Goal: Communication & Community: Answer question/provide support

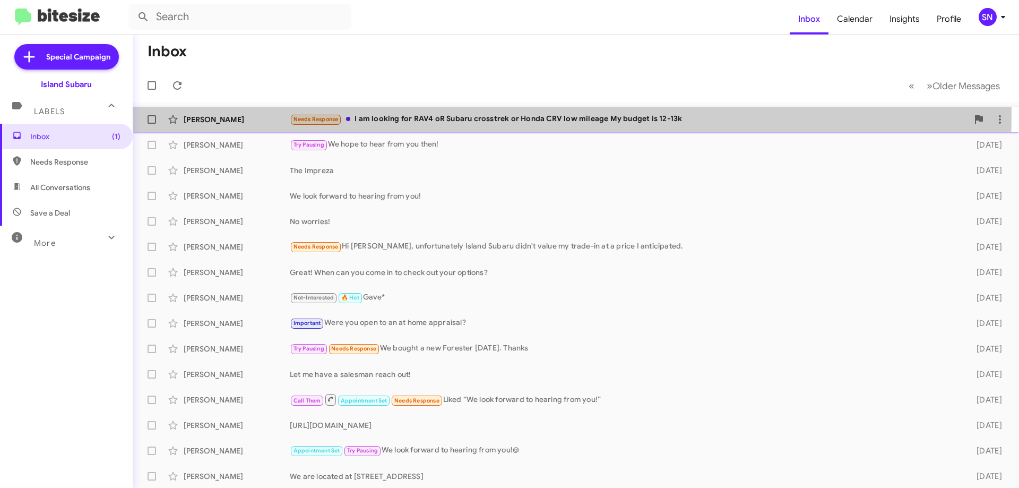
click at [426, 113] on div "Needs Response I am looking for RAV4 oR Subaru crosstrek or Honda CRV low milea…" at bounding box center [629, 119] width 678 height 12
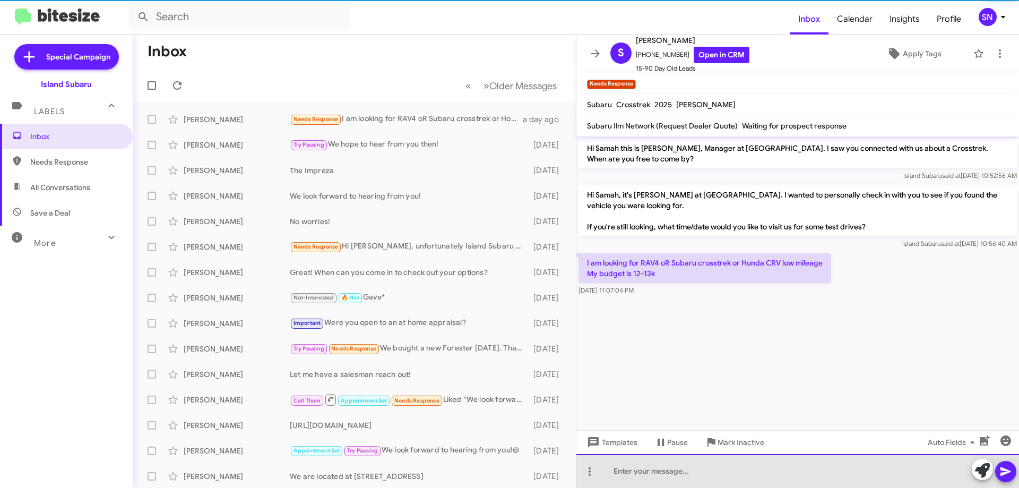
click at [651, 474] on div at bounding box center [797, 471] width 443 height 34
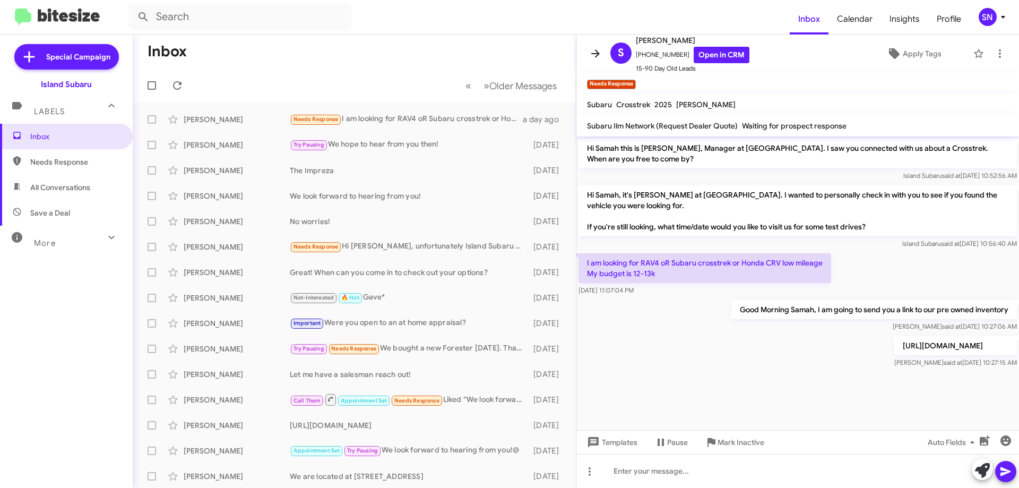
click at [594, 51] on icon at bounding box center [595, 53] width 13 height 13
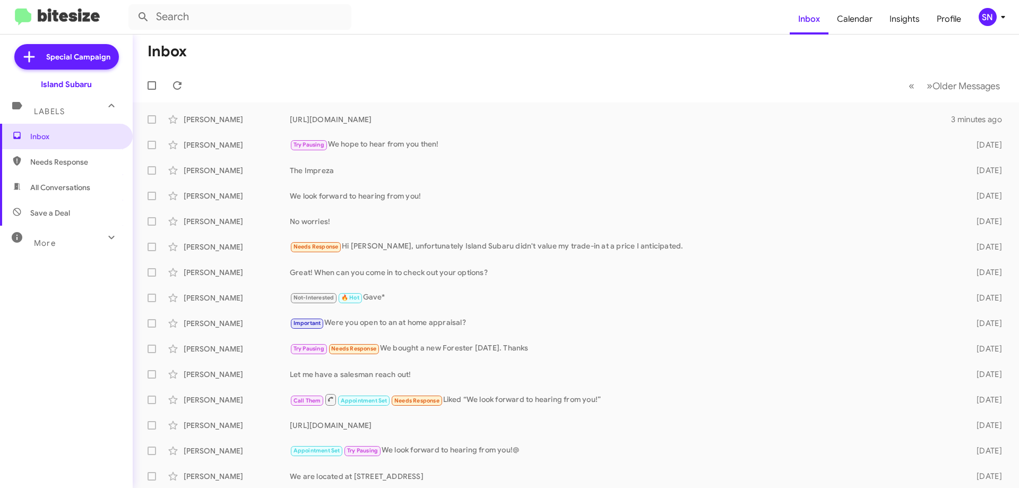
click at [1000, 8] on span "SN" at bounding box center [994, 17] width 32 height 18
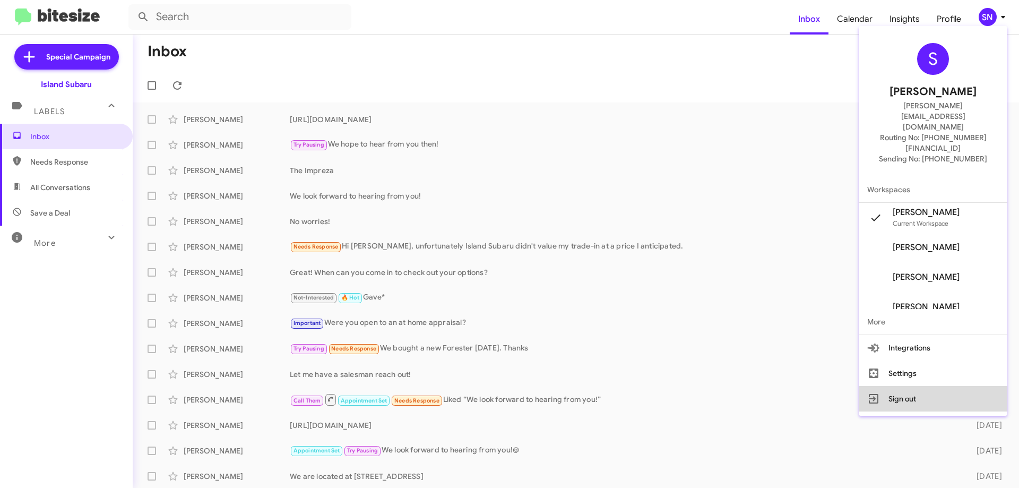
click at [912, 386] on button "Sign out" at bounding box center [933, 398] width 149 height 25
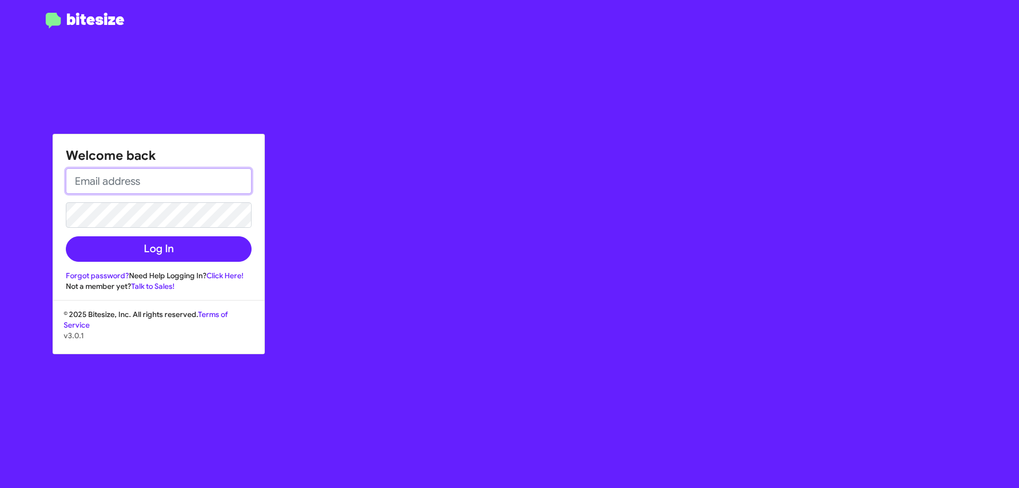
click at [168, 180] on input "email" at bounding box center [159, 180] width 186 height 25
type input "[PERSON_NAME][EMAIL_ADDRESS][DOMAIN_NAME]"
click at [66, 236] on button "Log In" at bounding box center [159, 248] width 186 height 25
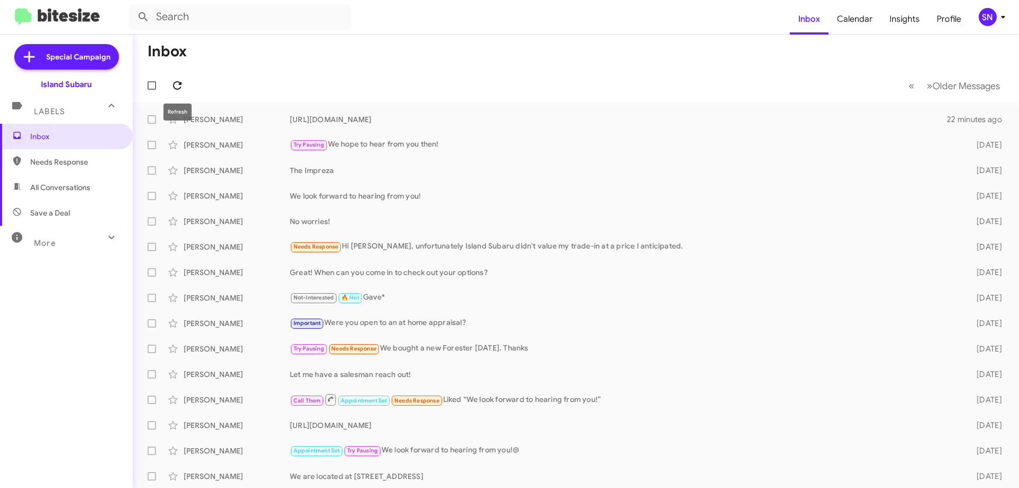
click at [178, 88] on icon at bounding box center [177, 85] width 13 height 13
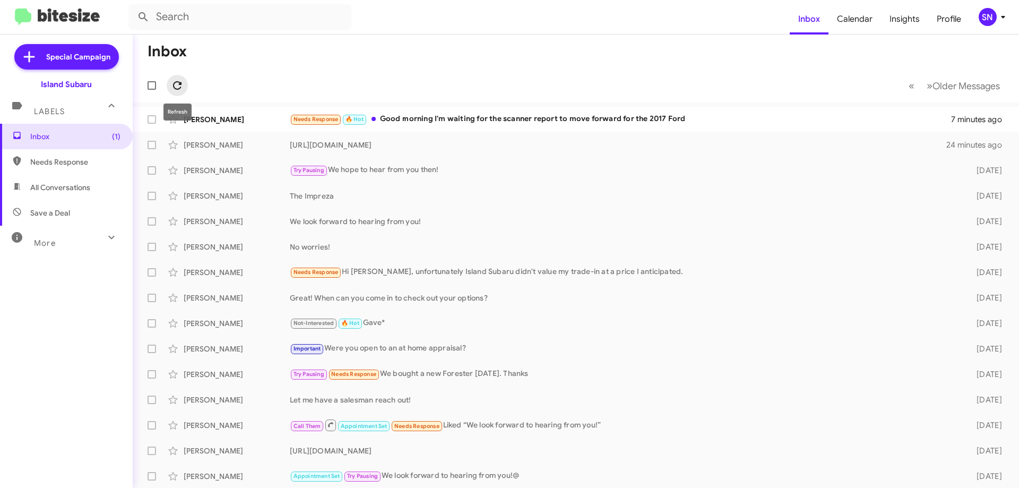
click at [175, 83] on icon at bounding box center [177, 85] width 8 height 8
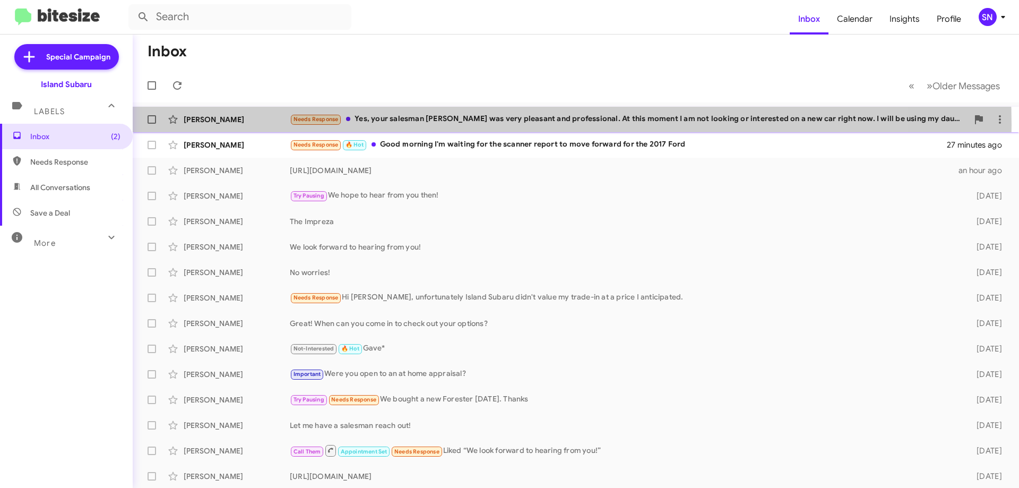
click at [420, 125] on div "Needs Response Yes, your salesman [PERSON_NAME] was very pleasant and professio…" at bounding box center [629, 119] width 678 height 12
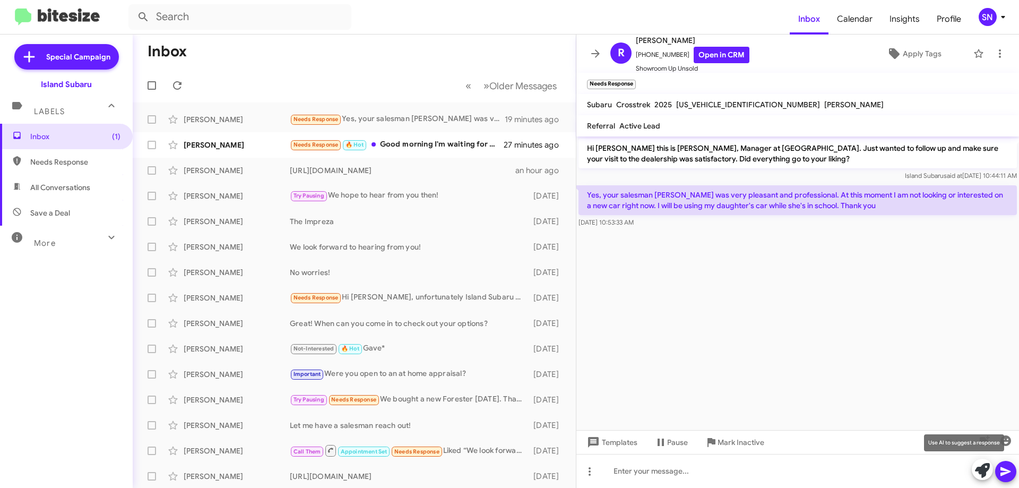
click at [980, 464] on icon at bounding box center [982, 470] width 15 height 15
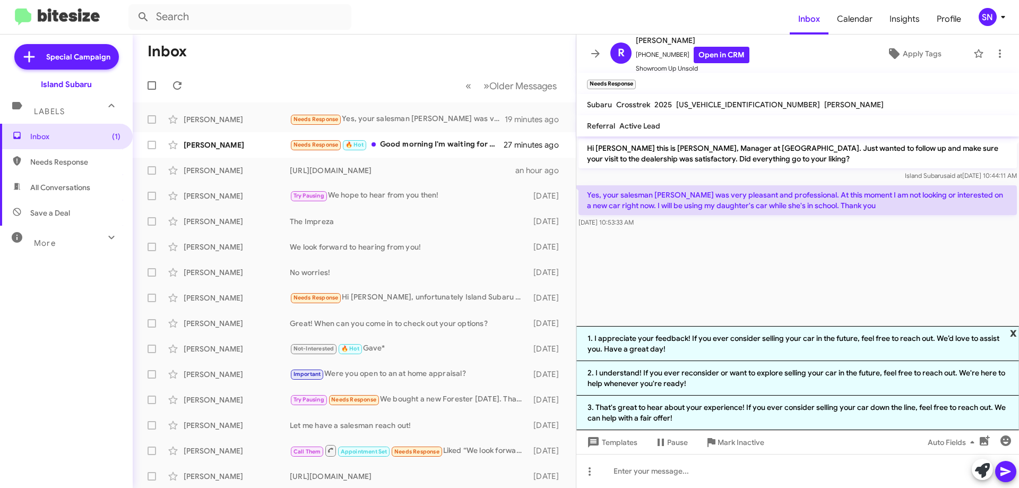
click at [1012, 332] on span "x" at bounding box center [1013, 332] width 7 height 13
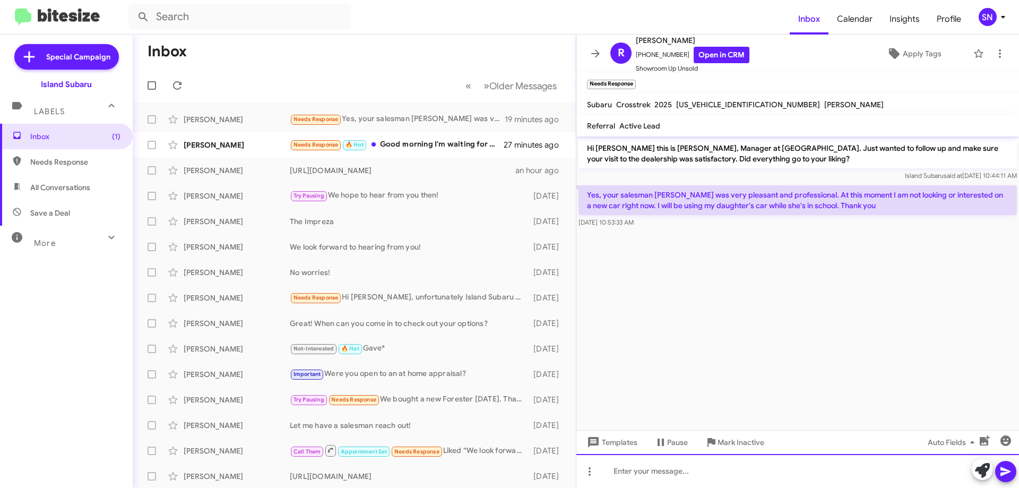
click at [686, 482] on div at bounding box center [797, 471] width 443 height 34
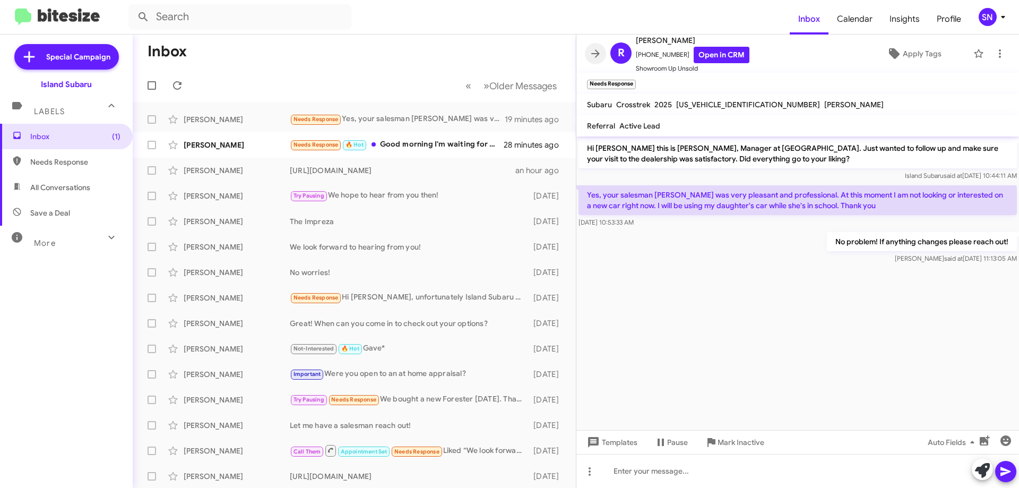
drag, startPoint x: 603, startPoint y: 49, endPoint x: 595, endPoint y: 49, distance: 7.4
click at [602, 49] on span at bounding box center [595, 53] width 21 height 13
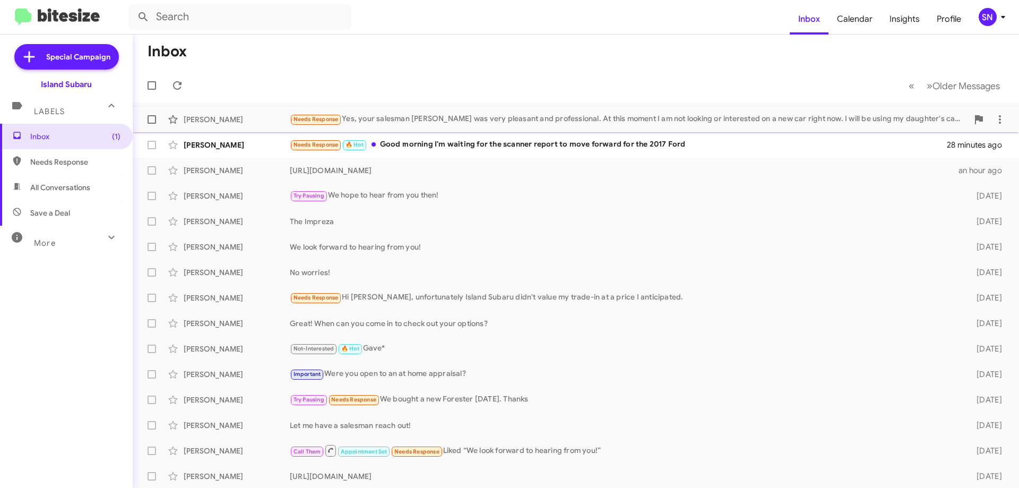
click at [528, 132] on span "[PERSON_NAME] Needs Response Yes, your salesman [PERSON_NAME] was very pleasant…" at bounding box center [576, 119] width 886 height 25
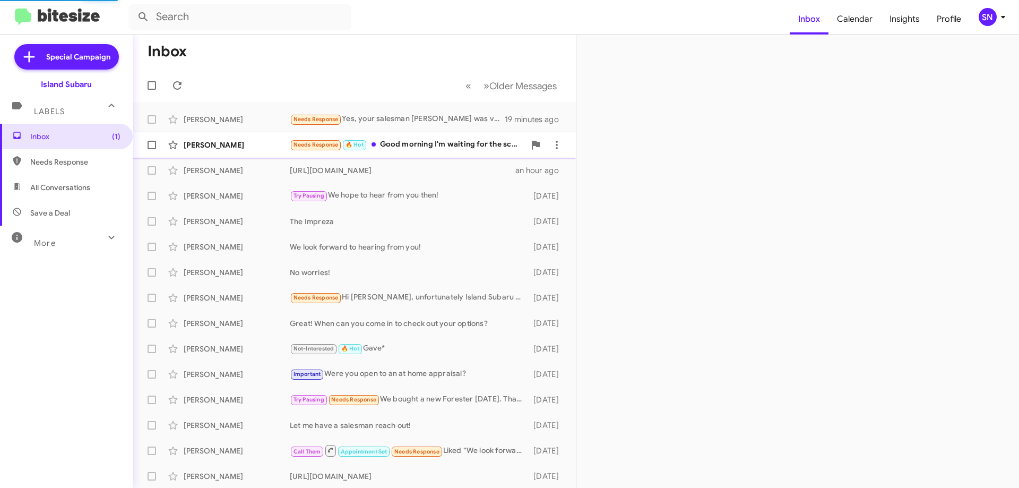
click at [467, 139] on div "Needs Response 🔥 Hot Good morning I'm waiting for the scanner report to move fo…" at bounding box center [407, 145] width 235 height 12
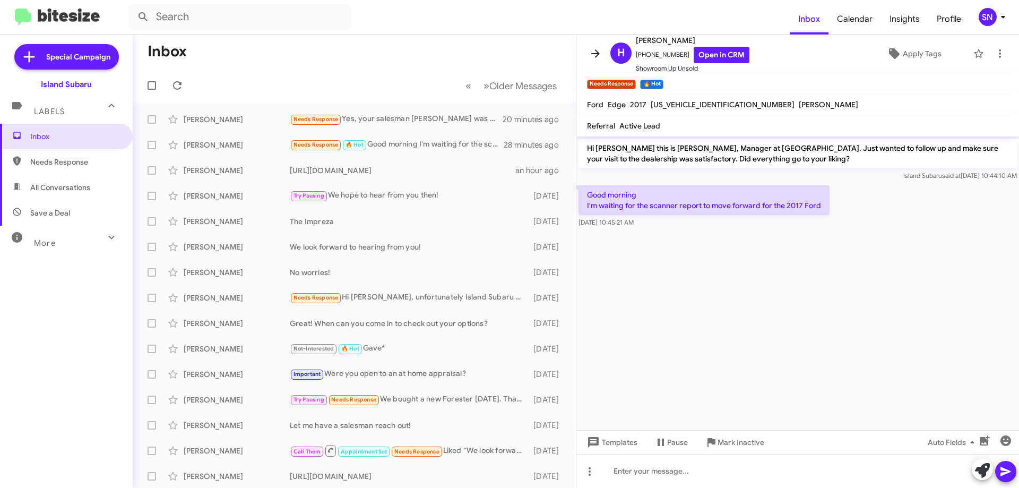
click at [603, 51] on span at bounding box center [595, 53] width 21 height 13
